Goal: Task Accomplishment & Management: Manage account settings

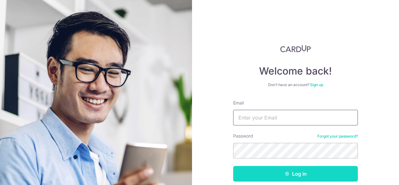
type input "[EMAIL_ADDRESS][DOMAIN_NAME]"
click at [273, 172] on button "Log in" at bounding box center [295, 174] width 125 height 16
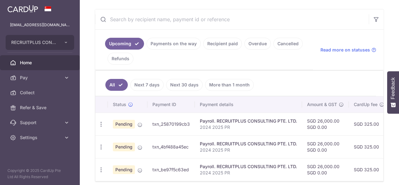
scroll to position [138, 0]
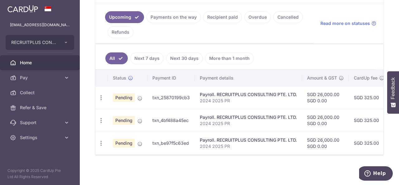
click at [206, 40] on ul "Upcoming Payments on the way Recipient paid Overdue Cancelled Refunds" at bounding box center [204, 23] width 218 height 40
drag, startPoint x: 154, startPoint y: 95, endPoint x: 190, endPoint y: 94, distance: 35.2
click at [190, 94] on td "txn_25870199cb3" at bounding box center [170, 97] width 47 height 23
click at [189, 93] on td "txn_25870199cb3" at bounding box center [170, 97] width 47 height 23
click at [188, 96] on td "txn_25870199cb3" at bounding box center [170, 97] width 47 height 23
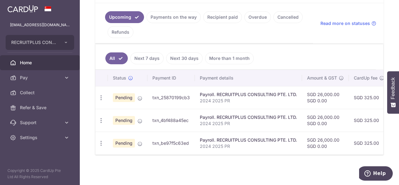
drag, startPoint x: 189, startPoint y: 93, endPoint x: 149, endPoint y: 97, distance: 39.7
click at [149, 97] on td "txn_25870199cb3" at bounding box center [170, 97] width 47 height 23
copy td "txn_25870199cb3"
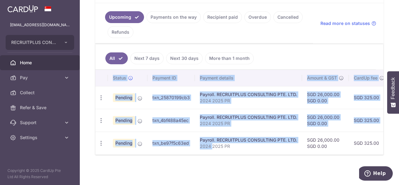
click at [210, 153] on div "Status Payment ID Payment details Amount & GST CardUp fee Total amt. Charge dat…" at bounding box center [239, 112] width 288 height 84
click at [227, 131] on td "Payroll. RECRUITPLUS CONSULTING PTE. LTD. 2024 2025 PR" at bounding box center [248, 142] width 107 height 23
click at [219, 140] on div "Payroll. RECRUITPLUS CONSULTING PTE. LTD." at bounding box center [248, 140] width 97 height 6
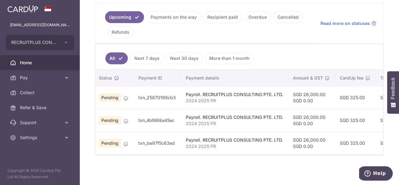
scroll to position [0, 0]
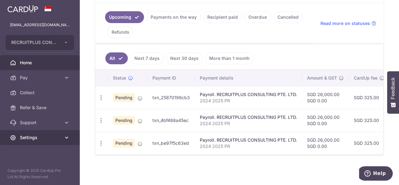
click at [55, 141] on link "Settings" at bounding box center [40, 137] width 80 height 15
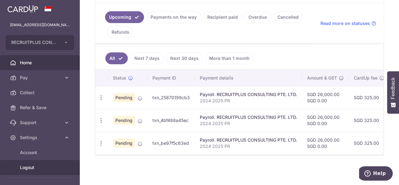
click at [41, 167] on span "Logout" at bounding box center [40, 167] width 41 height 6
